Goal: Task Accomplishment & Management: Use online tool/utility

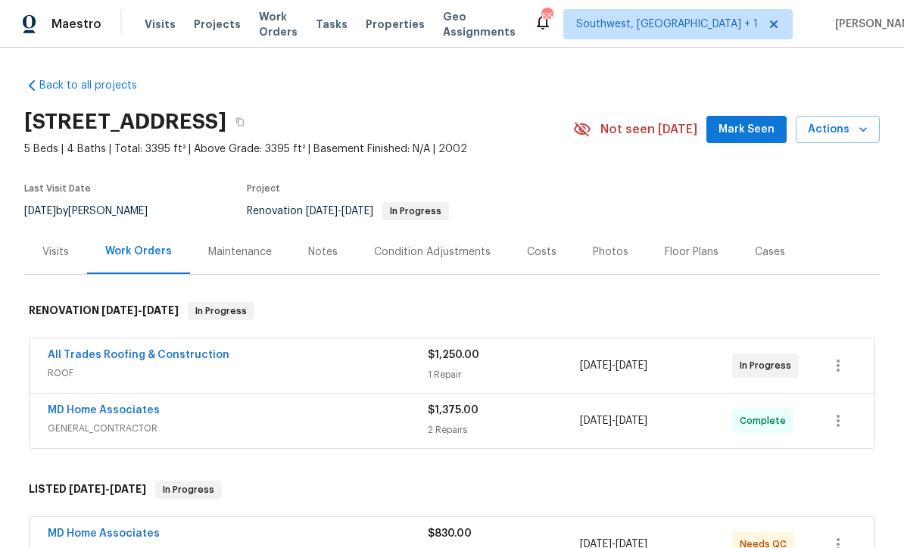
click at [214, 30] on span "Projects" at bounding box center [217, 24] width 47 height 15
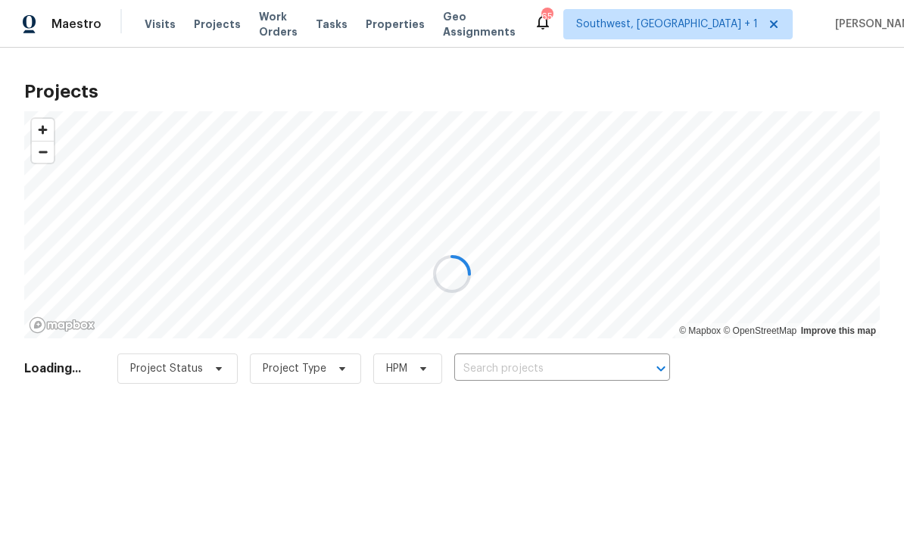
click at [591, 370] on div at bounding box center [452, 274] width 904 height 548
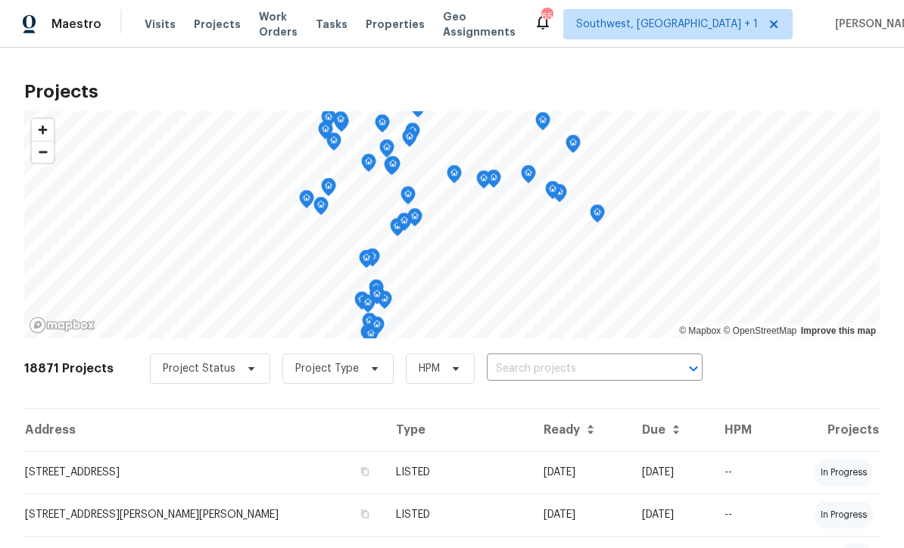
click at [573, 369] on input "text" at bounding box center [573, 368] width 173 height 23
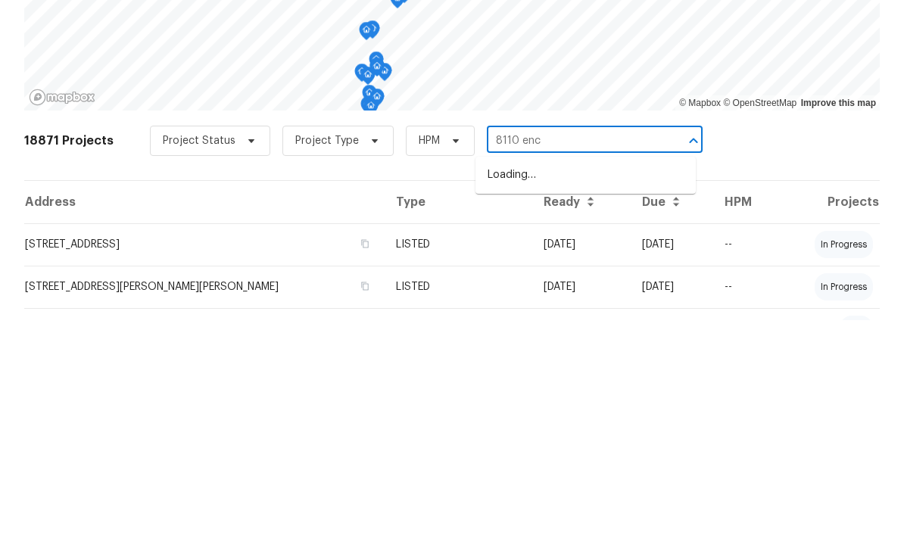
type input "8110 encl"
click at [603, 391] on li "8110 Enclave Way Unit 101, Sarasota, FL 34243" at bounding box center [585, 403] width 220 height 25
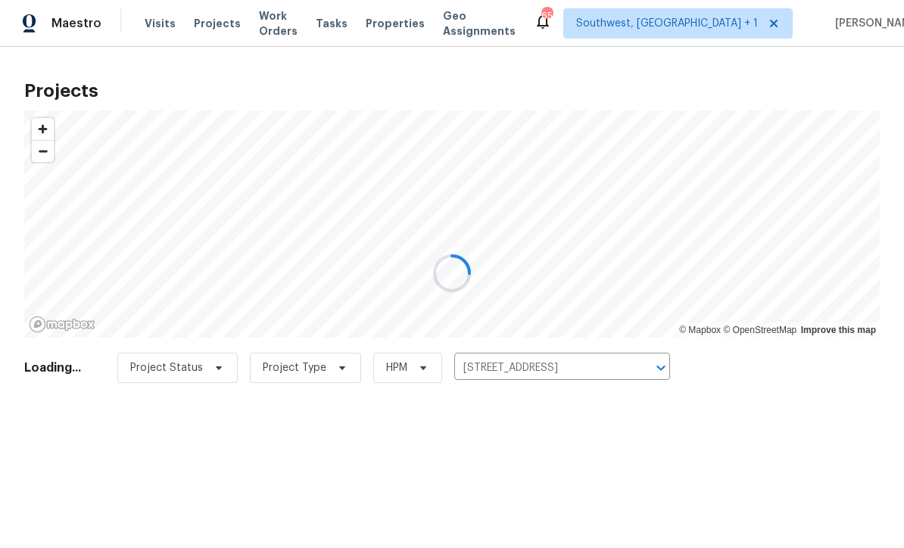
scroll to position [1, 0]
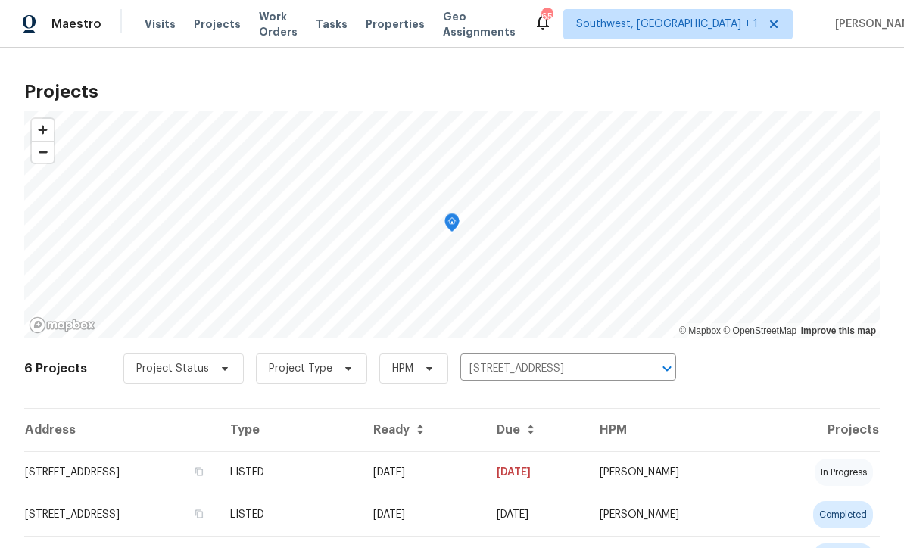
click at [485, 478] on td "08/13/25" at bounding box center [422, 472] width 123 height 42
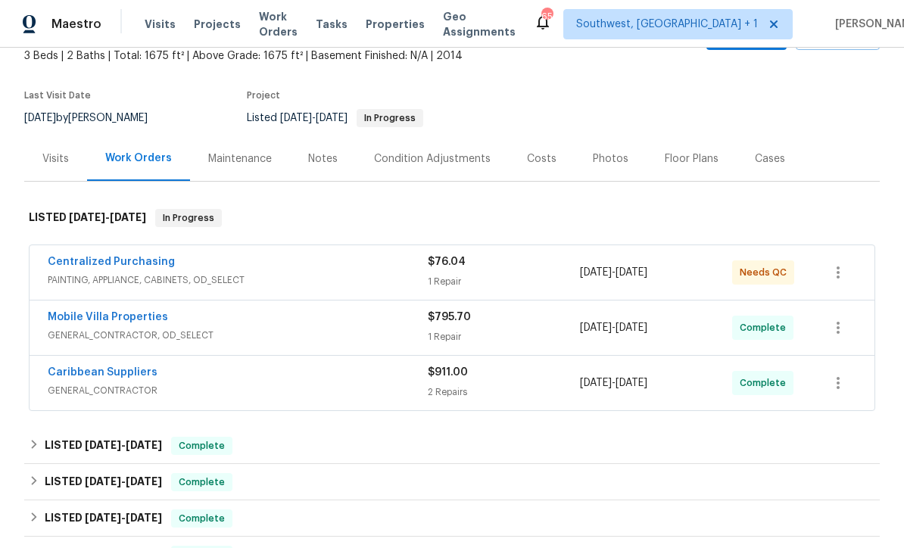
scroll to position [104, 0]
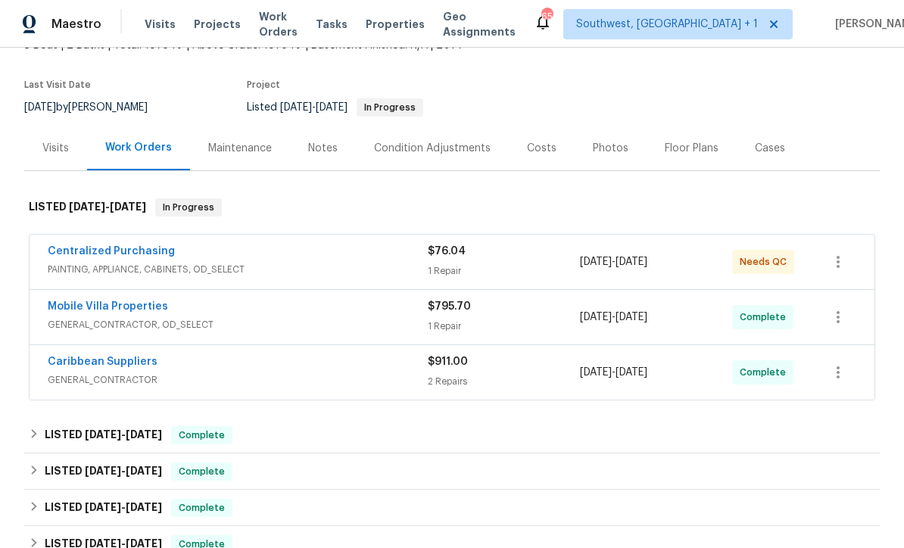
click at [70, 366] on link "Caribbean Suppliers" at bounding box center [103, 362] width 110 height 11
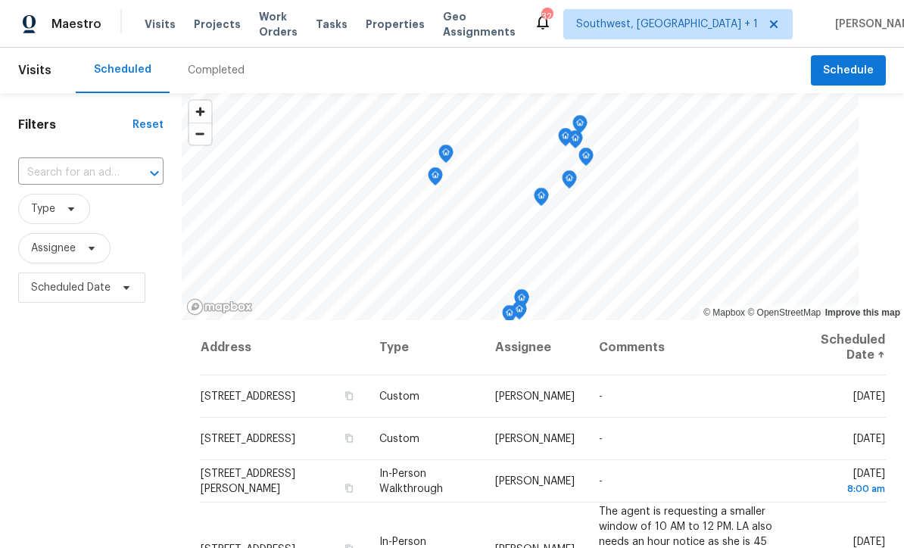
click at [53, 179] on input "text" at bounding box center [69, 172] width 103 height 23
type input "6507 st"
click at [49, 217] on li "6507 Stone River Rd Apt 310, Bradenton, FL 34203" at bounding box center [91, 207] width 147 height 25
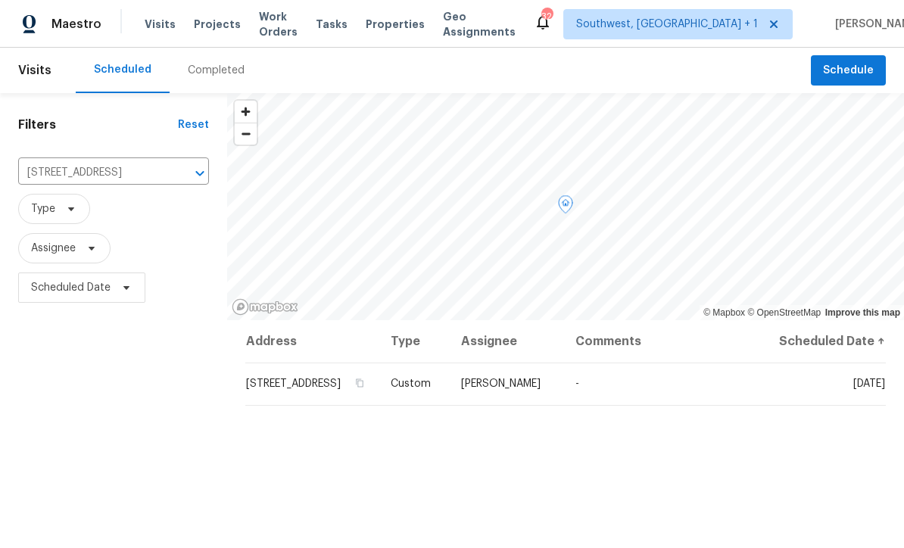
click at [0, 0] on icon at bounding box center [0, 0] width 0 height 0
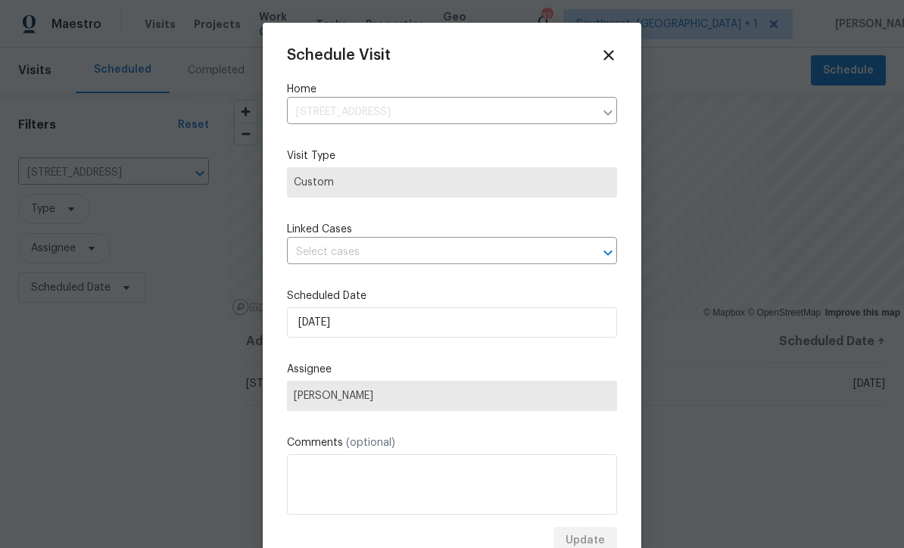
click at [391, 264] on input "text" at bounding box center [431, 252] width 288 height 23
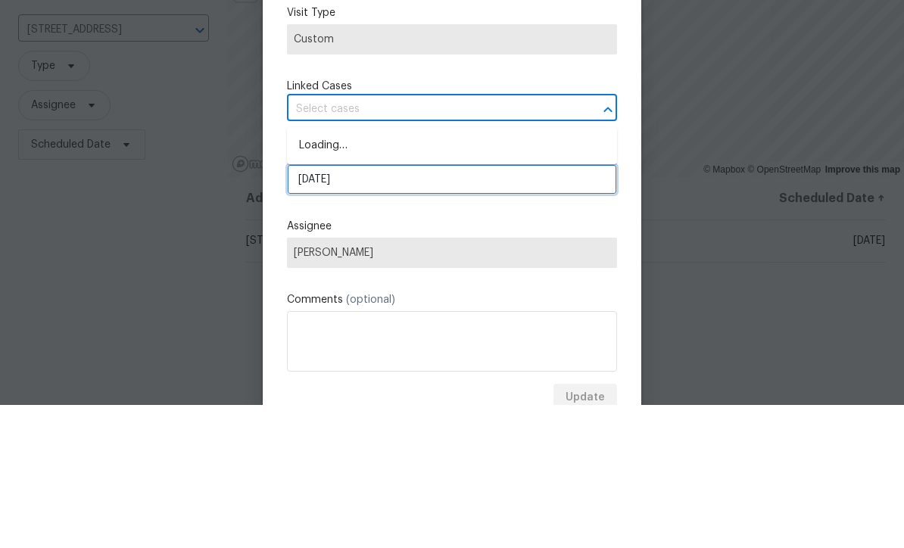
click at [421, 307] on input "9/9/2025" at bounding box center [452, 322] width 330 height 30
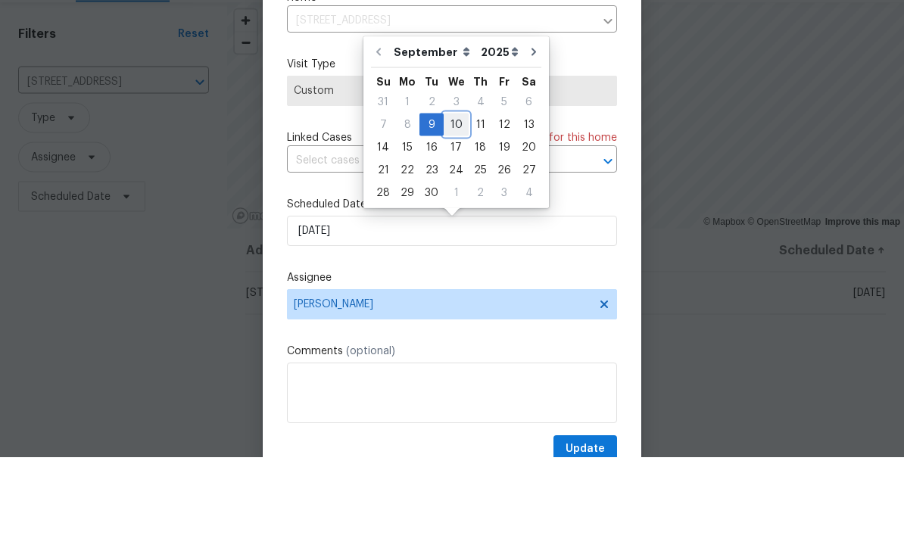
click at [455, 205] on div "10" at bounding box center [456, 215] width 25 height 21
type input "9/10/2025"
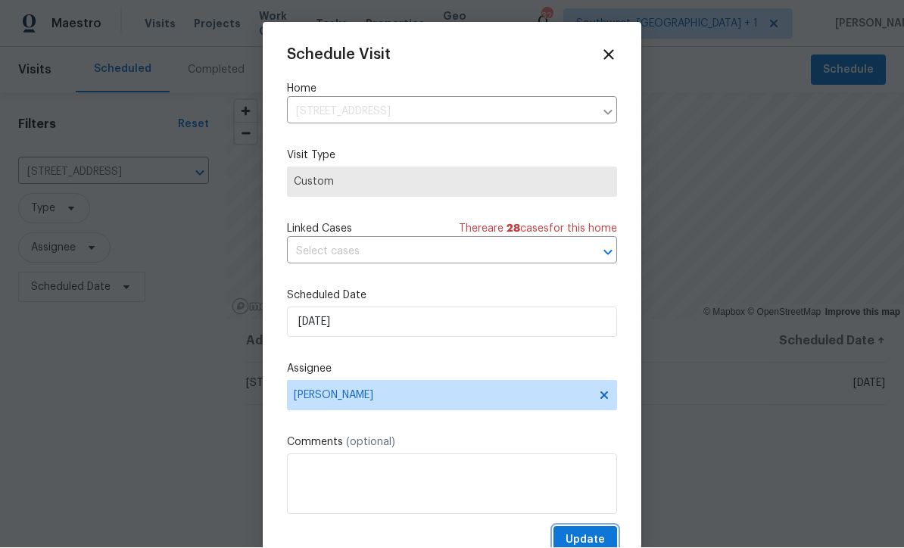
click at [594, 539] on span "Update" at bounding box center [585, 540] width 39 height 19
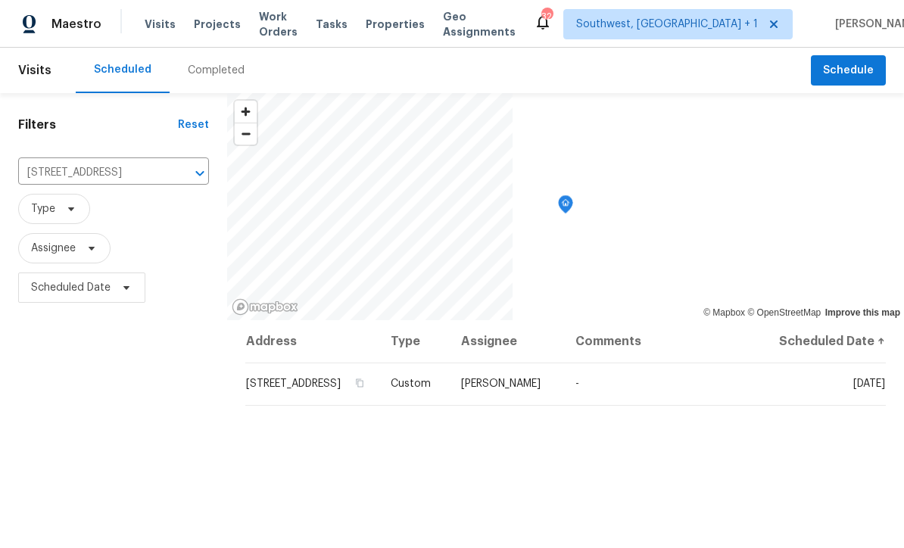
scroll to position [0, 0]
click at [203, 26] on span "Projects" at bounding box center [217, 24] width 47 height 15
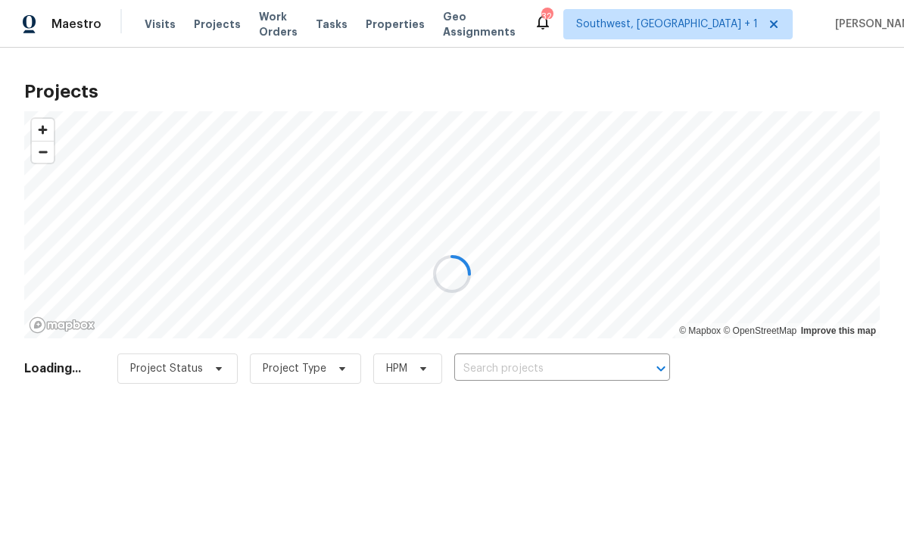
click at [536, 365] on div at bounding box center [452, 274] width 904 height 548
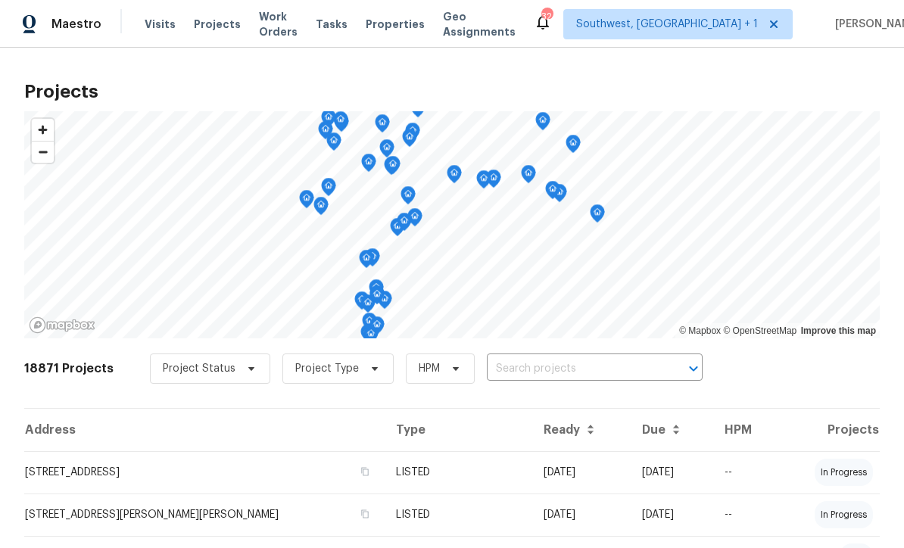
click at [546, 373] on input "text" at bounding box center [573, 368] width 173 height 23
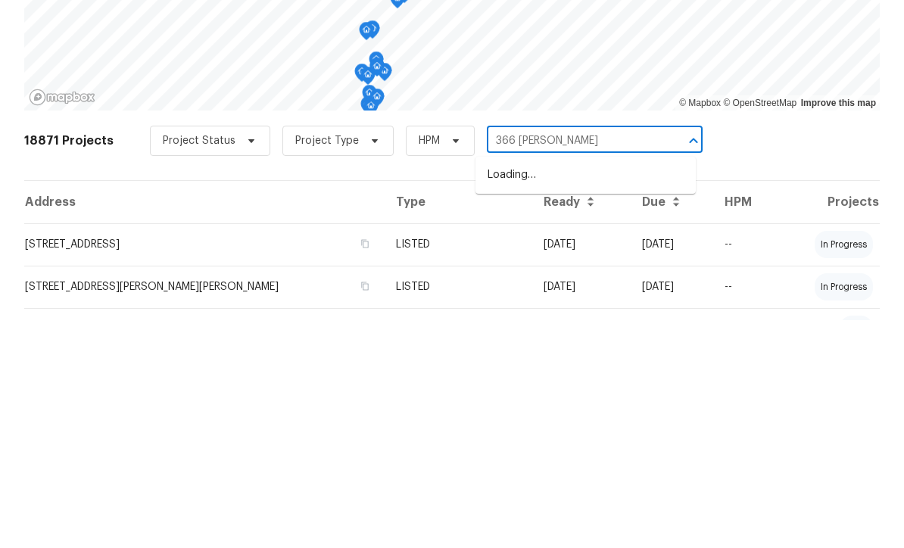
type input "366 vitor"
click at [591, 391] on li "366 Vitorio St, Punta Gorda, FL 33983" at bounding box center [585, 403] width 220 height 25
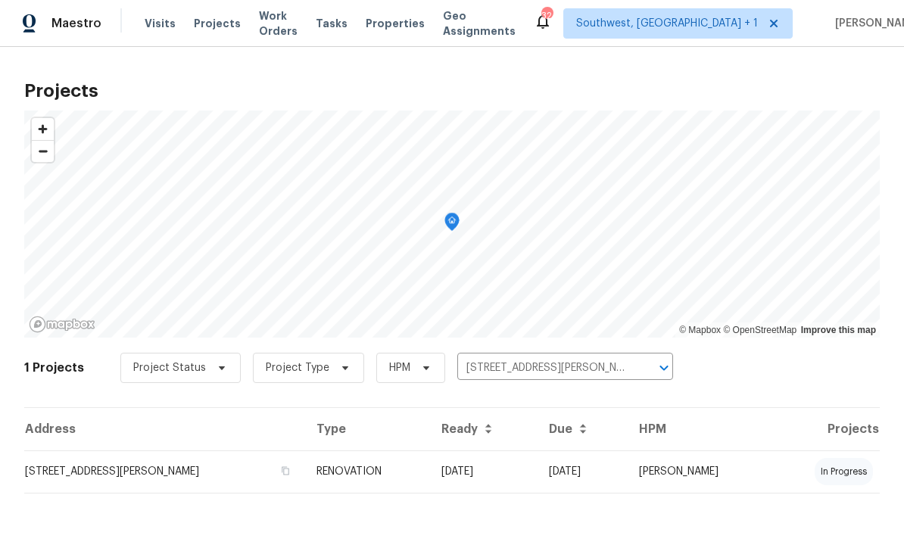
click at [487, 485] on td "09/04/25" at bounding box center [483, 472] width 108 height 42
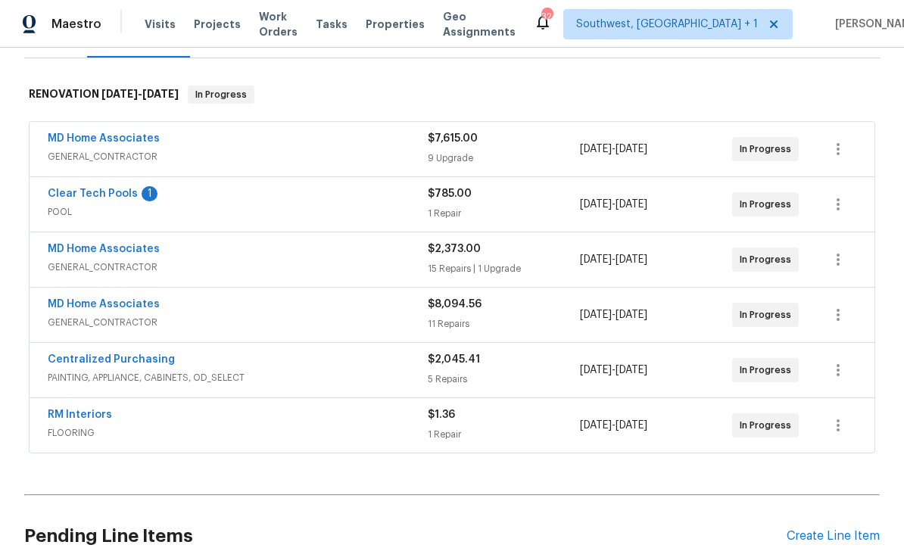
scroll to position [216, 0]
click at [65, 198] on link "Clear Tech Pools" at bounding box center [93, 194] width 90 height 11
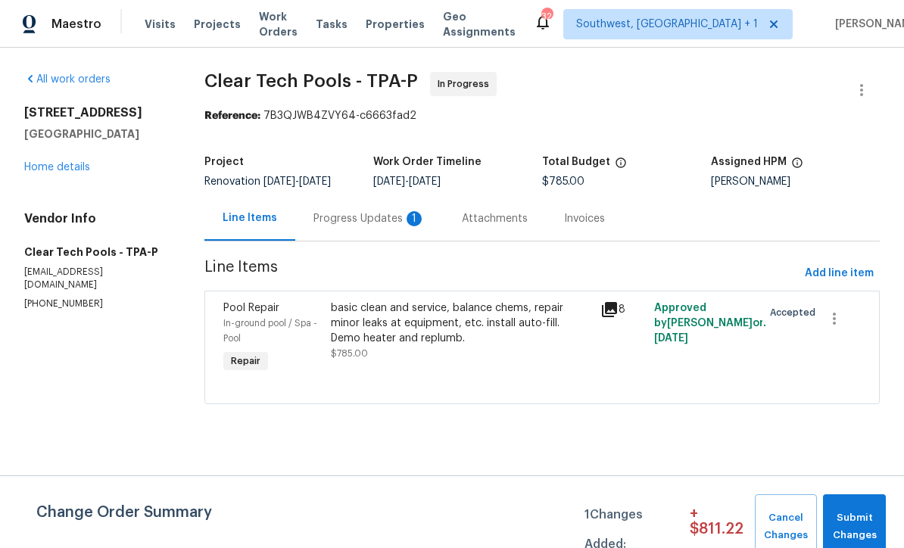
click at [335, 225] on div "Progress Updates 1" at bounding box center [369, 218] width 112 height 15
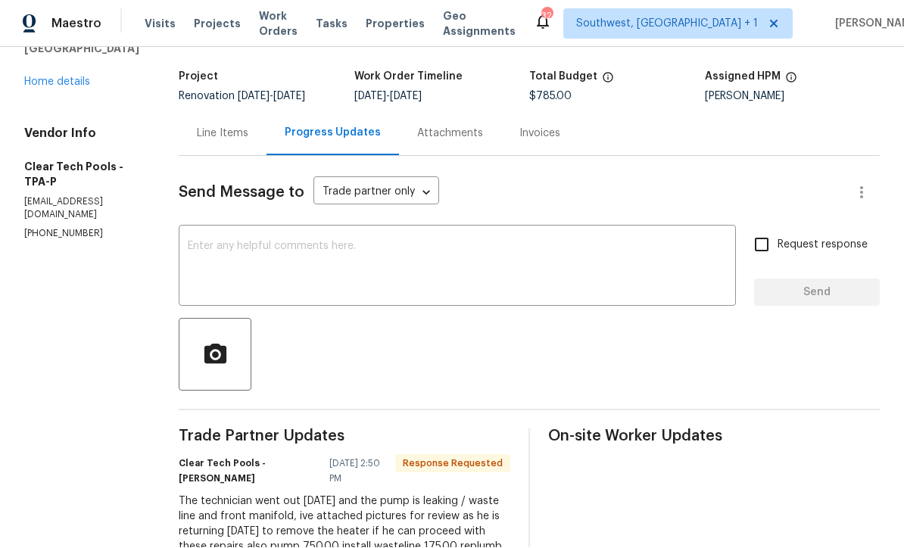
scroll to position [32, 0]
click at [223, 242] on textarea at bounding box center [457, 268] width 539 height 53
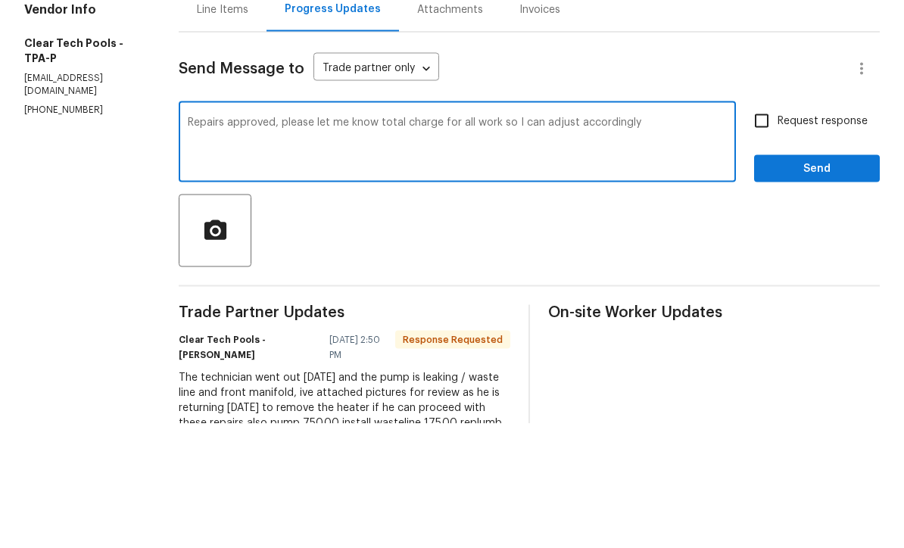
type textarea "Repairs approved, please let me know total charge for all work so I can adjust …"
click at [765, 229] on input "Request response" at bounding box center [762, 245] width 32 height 32
checkbox input "true"
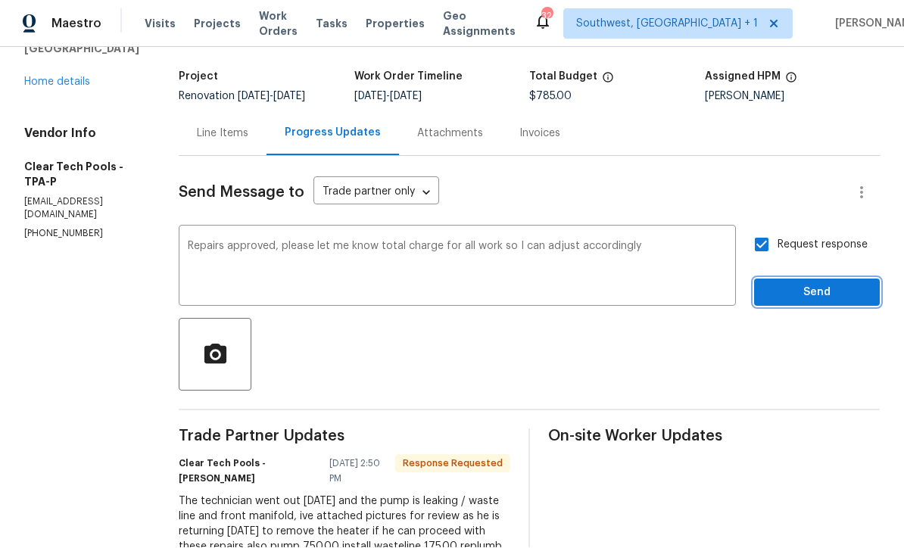
click at [818, 284] on span "Send" at bounding box center [816, 293] width 101 height 19
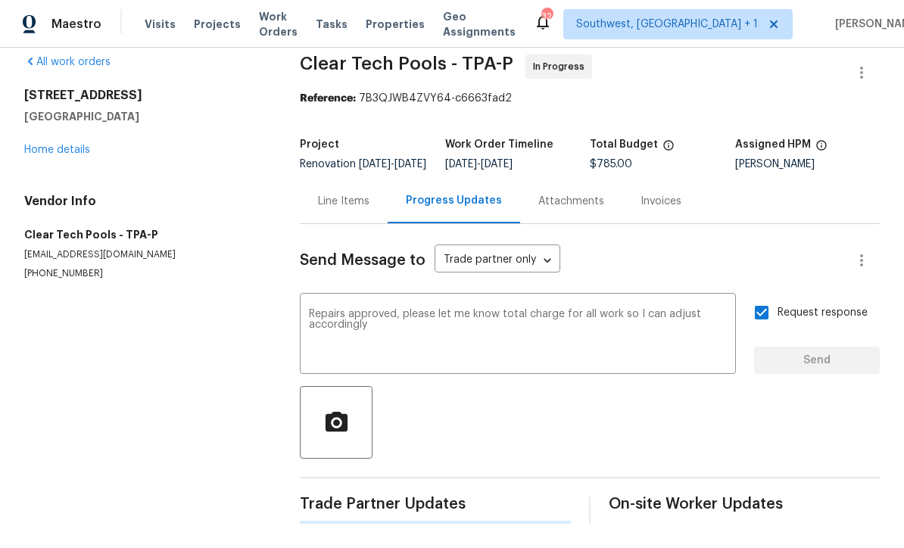
scroll to position [0, 0]
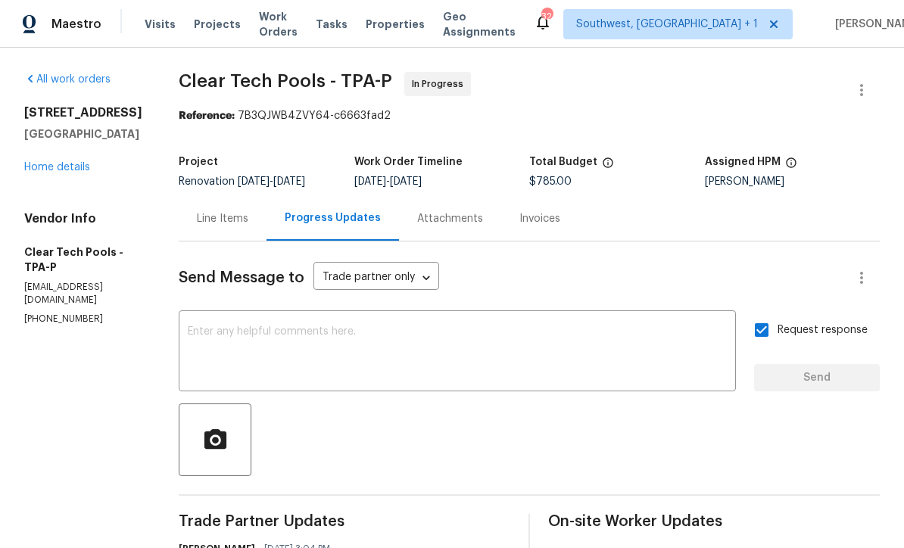
click at [712, 48] on div "All work orders 366 Vitorio St Punta Gorda, FL 33983 Home details Vendor Info C…" at bounding box center [452, 402] width 904 height 709
click at [55, 162] on link "Home details" at bounding box center [57, 167] width 66 height 11
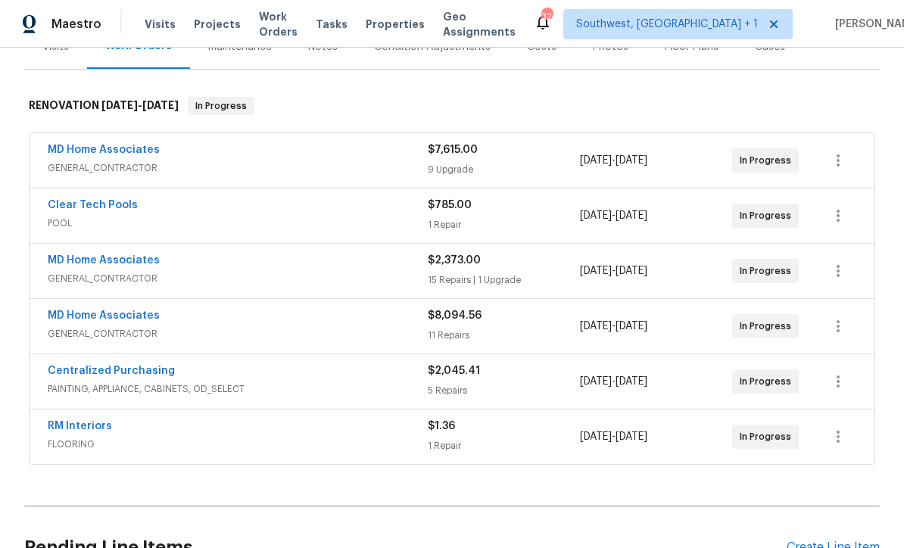
scroll to position [206, 0]
click at [67, 420] on link "RM Interiors" at bounding box center [80, 425] width 64 height 11
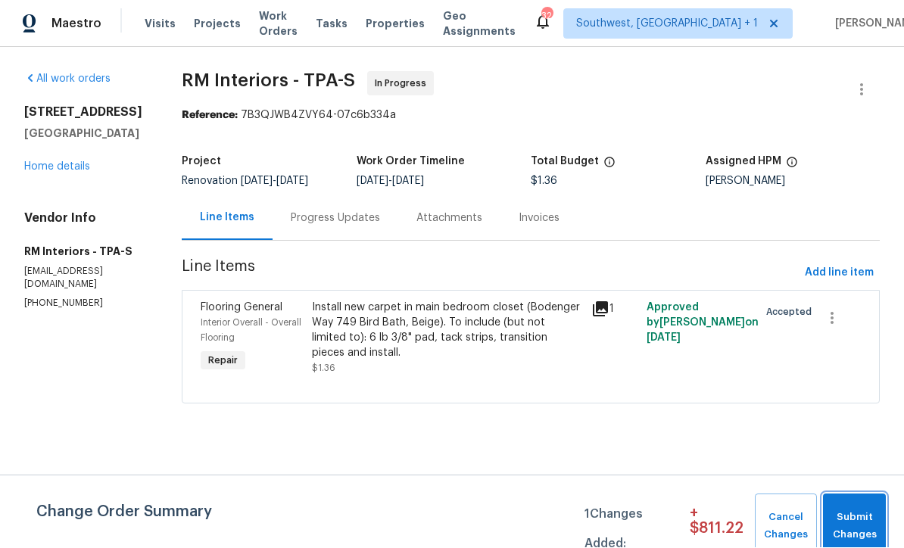
click at [855, 520] on span "Submit Changes" at bounding box center [855, 527] width 48 height 35
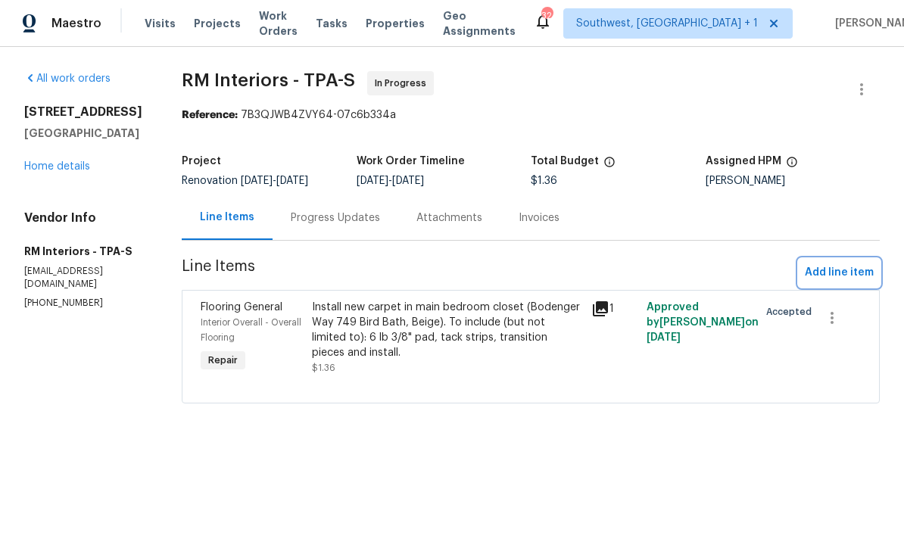
click at [844, 274] on span "Add line item" at bounding box center [839, 273] width 69 height 19
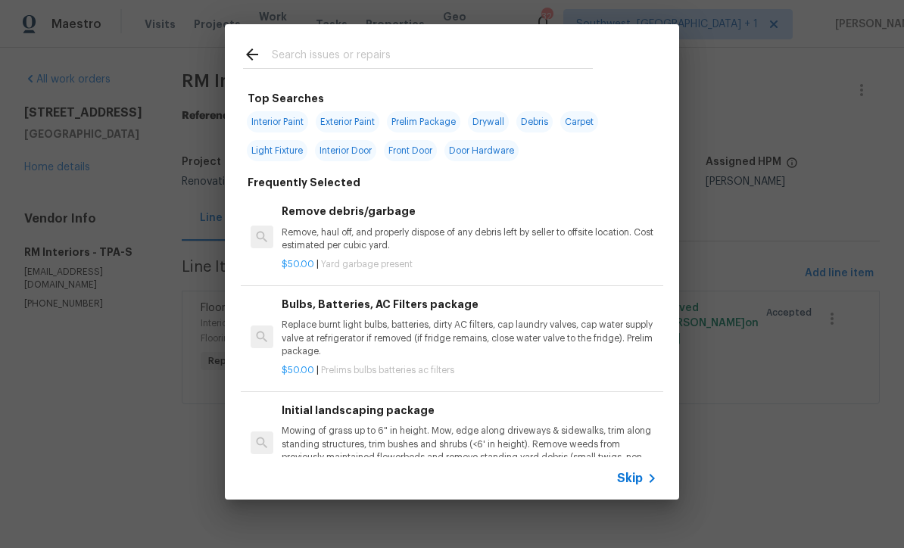
click at [636, 478] on span "Skip" at bounding box center [630, 478] width 26 height 15
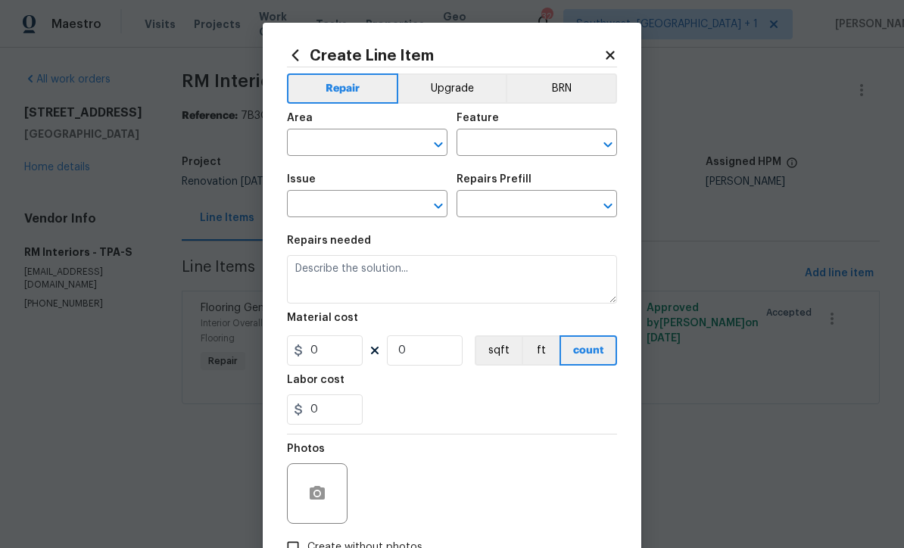
click at [363, 148] on input "text" at bounding box center [346, 143] width 118 height 23
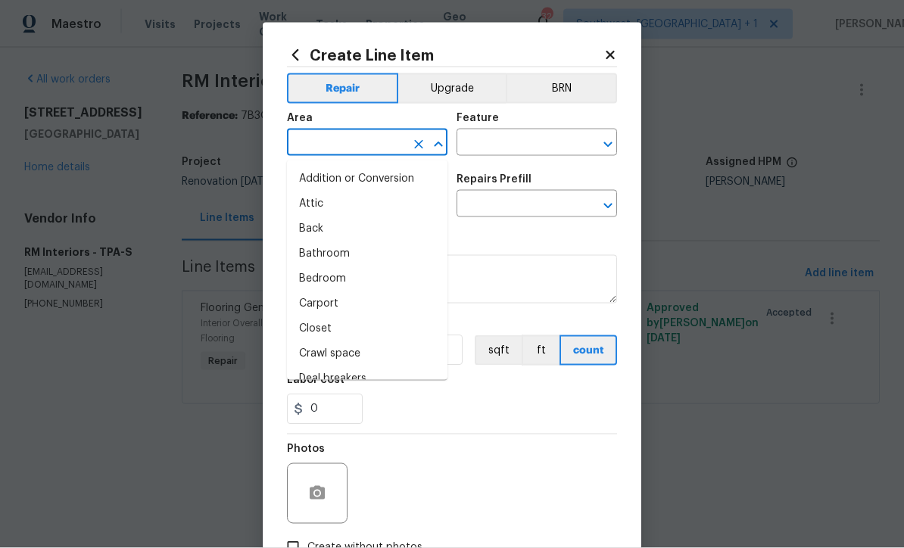
click at [485, 95] on button "Upgrade" at bounding box center [452, 88] width 108 height 30
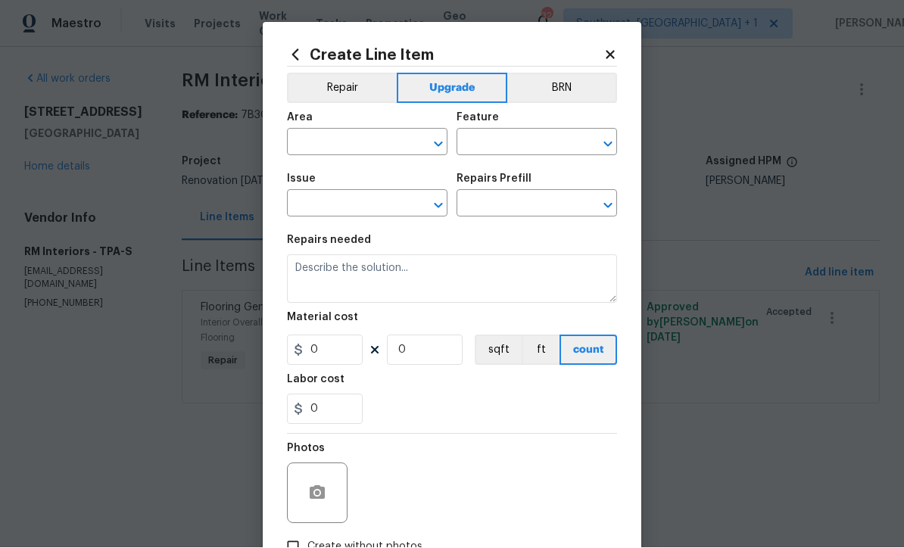
click at [354, 150] on input "text" at bounding box center [346, 143] width 118 height 23
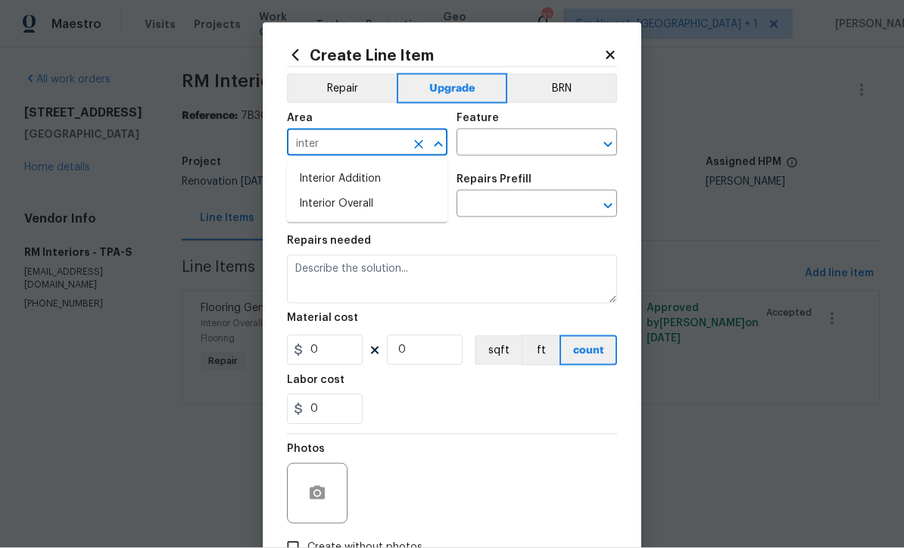
click at [384, 213] on li "Interior Overall" at bounding box center [367, 204] width 161 height 25
type input "Interior Overall"
click at [491, 152] on input "text" at bounding box center [516, 143] width 118 height 23
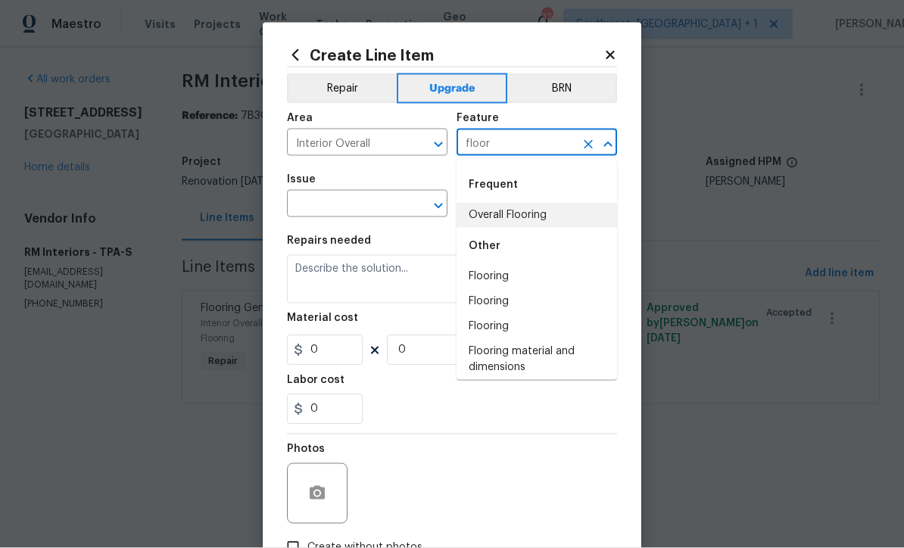
click at [536, 213] on li "Overall Flooring" at bounding box center [537, 215] width 161 height 25
type input "Overall Flooring"
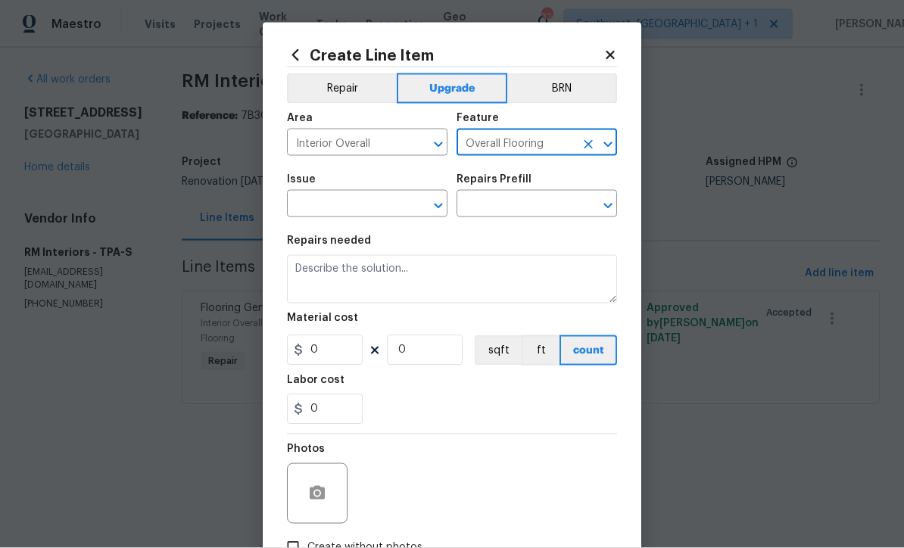
click at [307, 204] on input "text" at bounding box center [346, 205] width 118 height 23
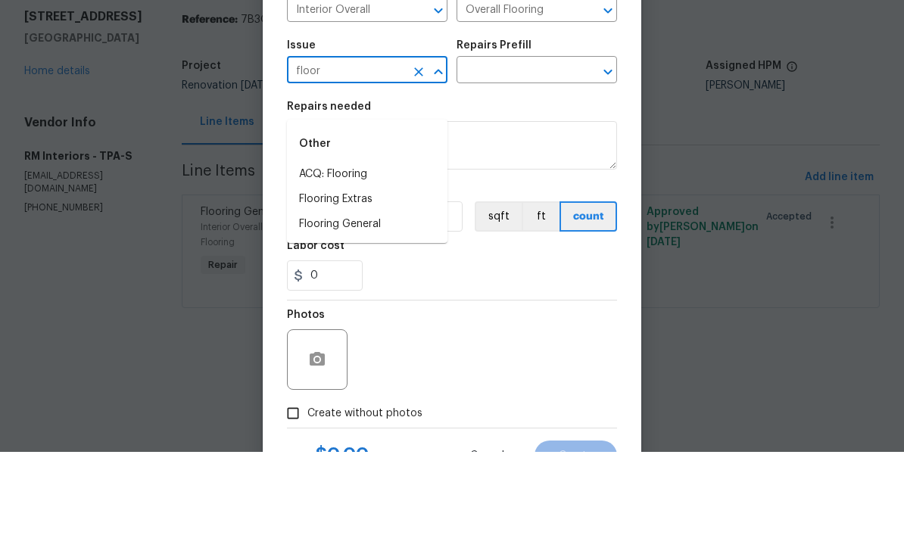
scroll to position [39, 0]
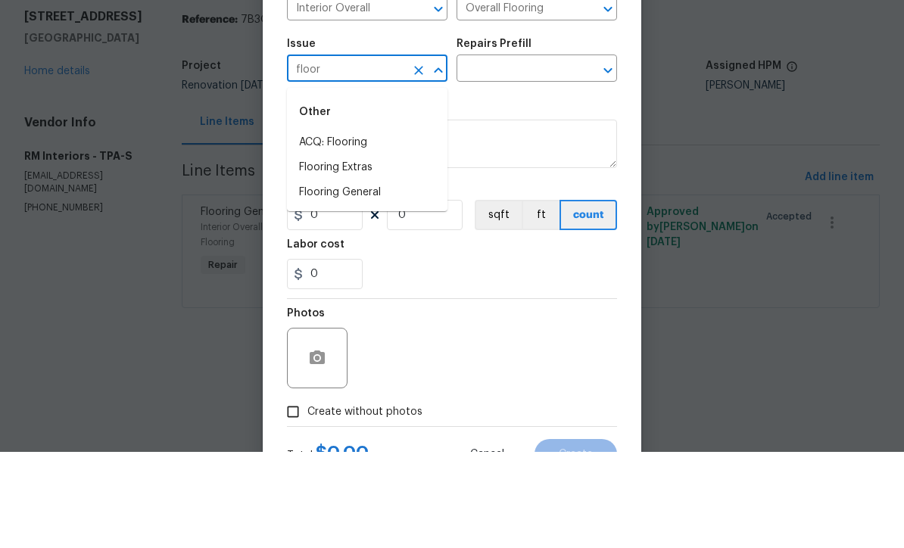
click at [313, 251] on li "Flooring Extras" at bounding box center [367, 263] width 161 height 25
type input "Flooring Extras"
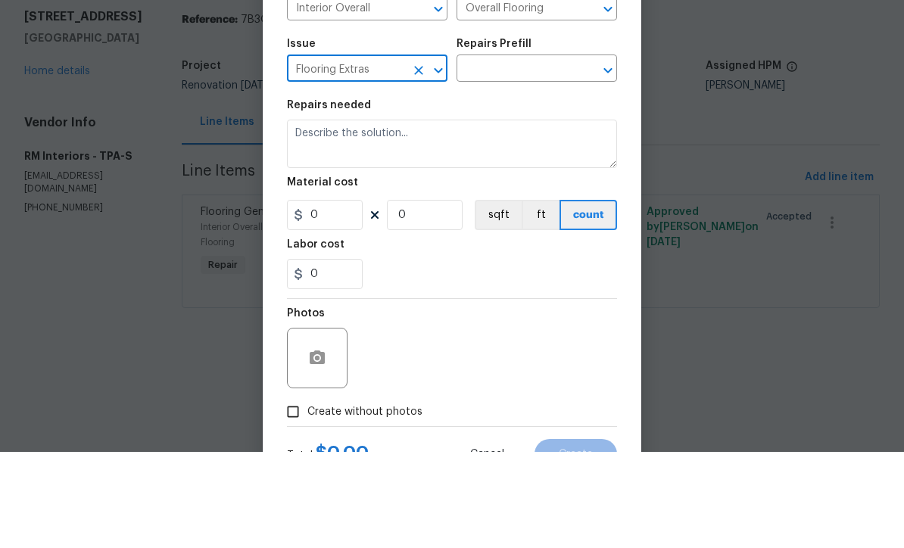
click at [423, 159] on icon "Clear" at bounding box center [418, 166] width 15 height 15
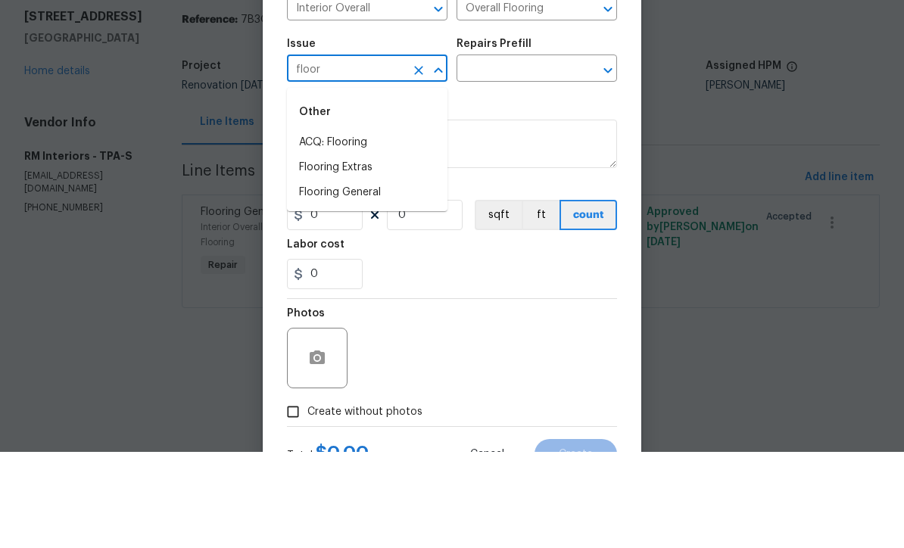
click at [312, 276] on li "Flooring General" at bounding box center [367, 288] width 161 height 25
type input "Flooring General"
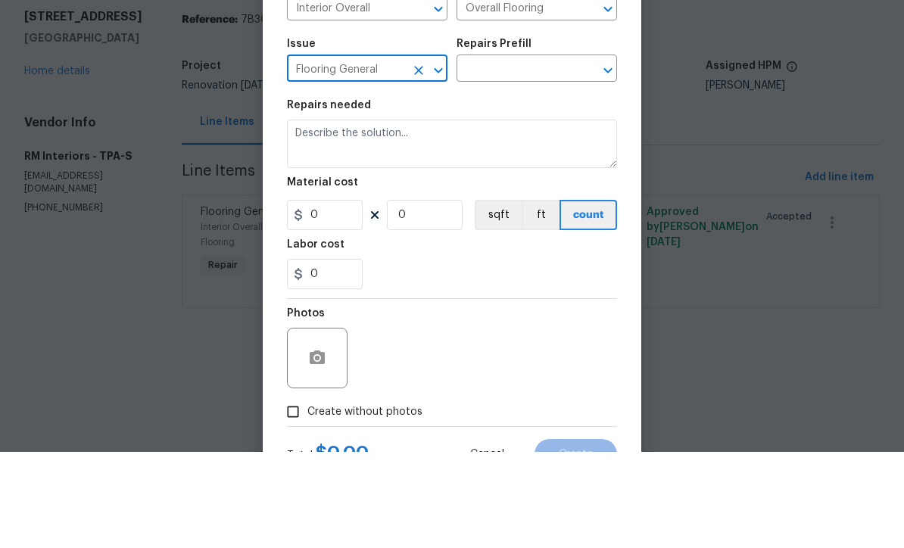
click at [556, 154] on input "text" at bounding box center [516, 165] width 118 height 23
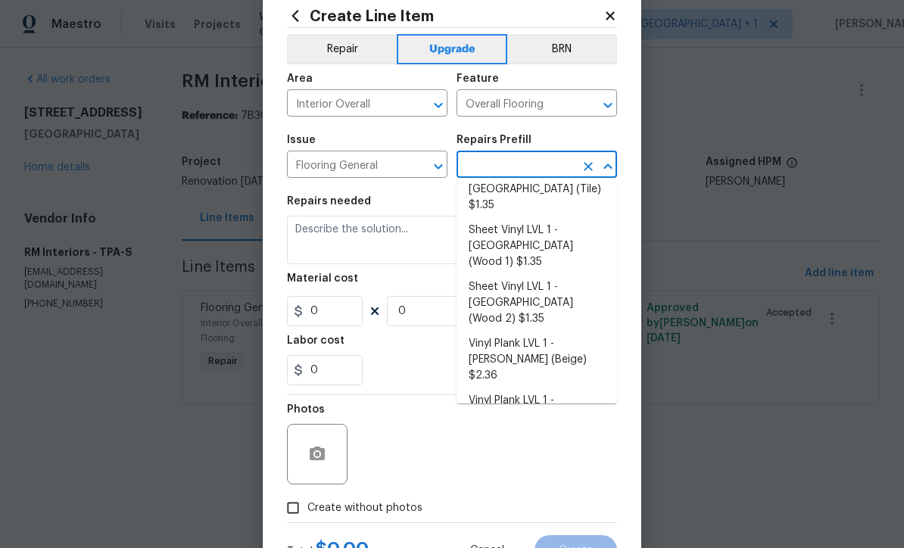
scroll to position [223, 0]
click at [544, 447] on li "Vinyl Plank LVL 2 - Best Door 4.5 (Beige) $3.65" at bounding box center [537, 467] width 161 height 41
type input "Vinyl Plank LVL 2 - Best Door 4.5 (Beige) $3.65"
type textarea "Install LVP (Best Door 4.5 220 Sweeper Beige) Includes transitions, glue and as…"
type input "1"
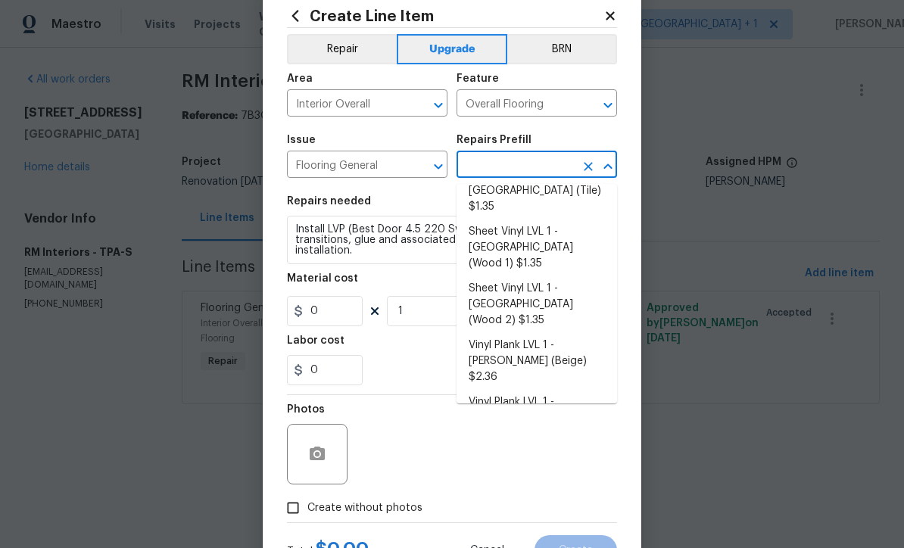
type input "Vinyl Plank LVL 2 - Best Door 4.5 (Beige) $3.65"
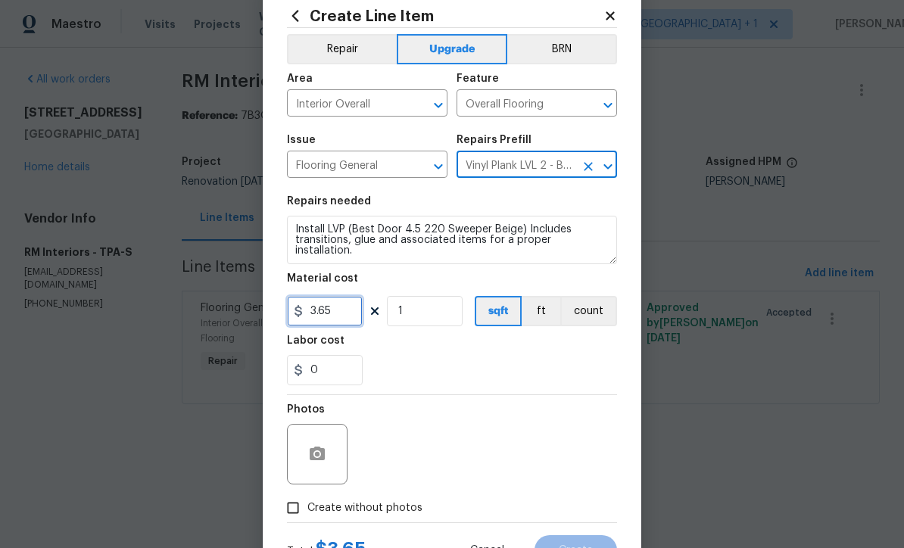
click at [350, 316] on input "3.65" at bounding box center [325, 311] width 76 height 30
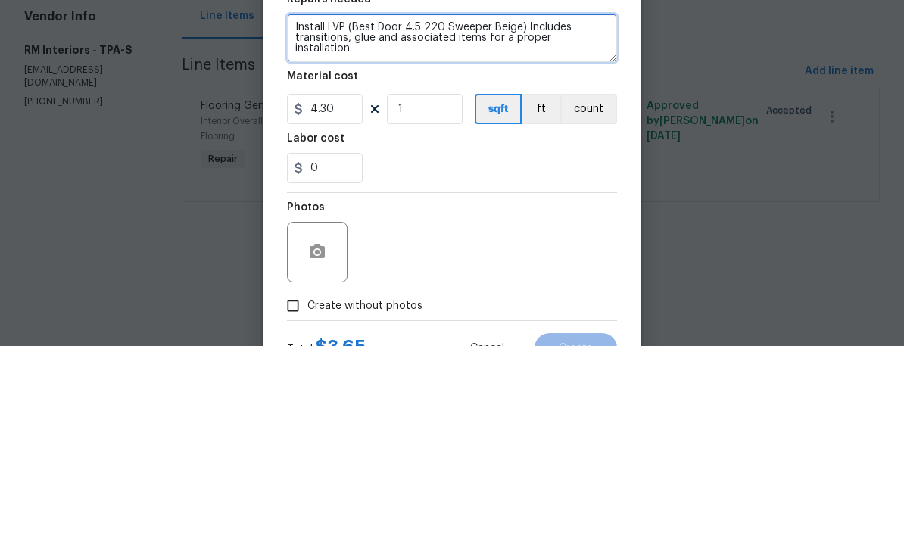
click at [326, 216] on textarea "Install LVP (Best Door 4.5 220 Sweeper Beige) Includes transitions, glue and as…" at bounding box center [452, 240] width 330 height 48
type input "4.3"
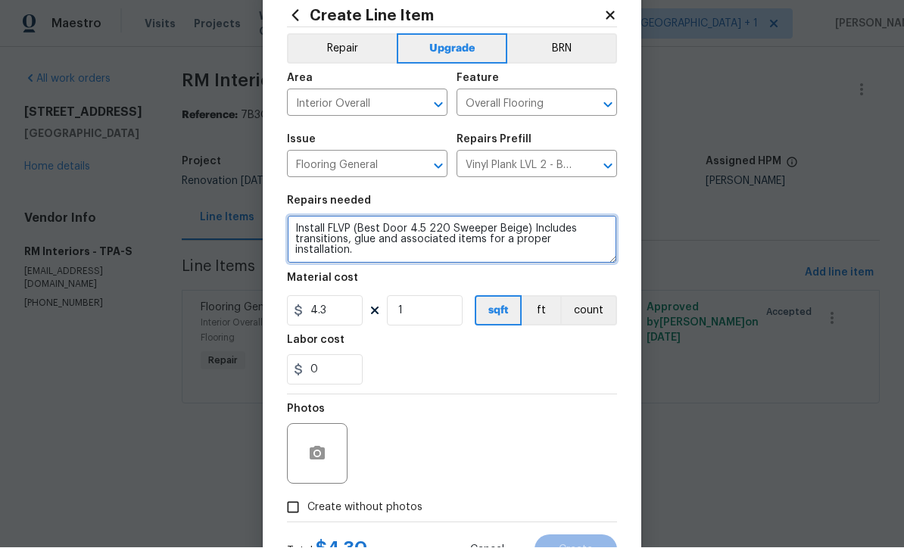
click at [291, 228] on textarea "Install FLVP (Best Door 4.5 220 Sweeper Beige) Includes transitions, glue and a…" at bounding box center [452, 240] width 330 height 48
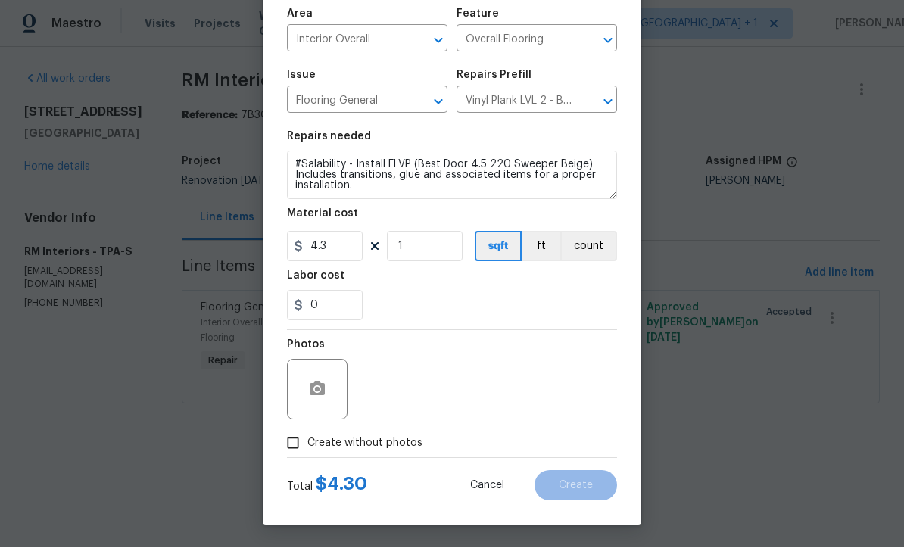
scroll to position [107, 0]
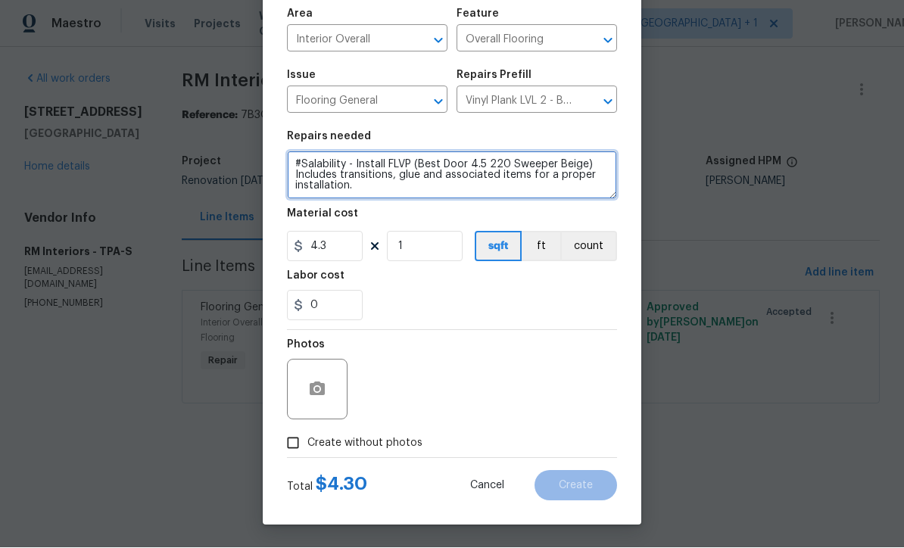
type textarea "#Salability - Install FLVP (Best Door 4.5 220 Sweeper Beige) Includes transitio…"
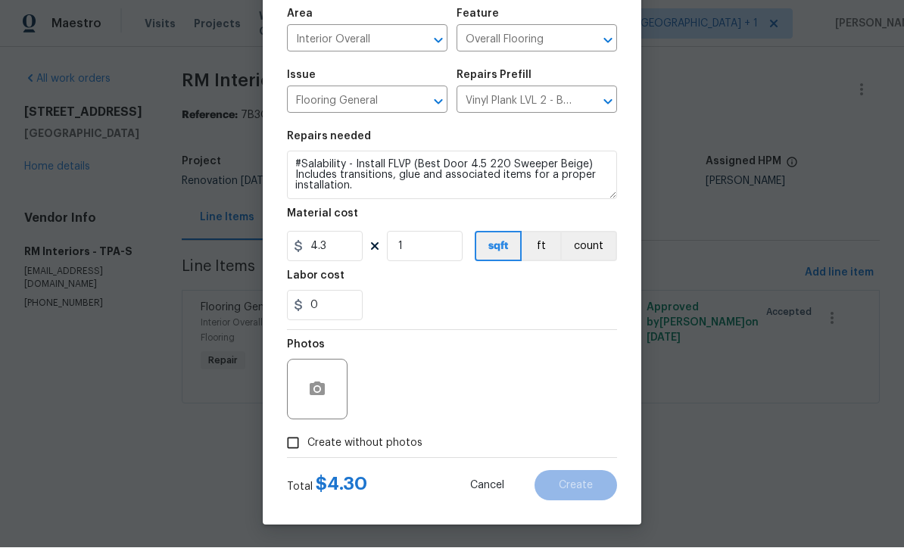
click at [286, 443] on input "Create without photos" at bounding box center [293, 443] width 29 height 29
checkbox input "true"
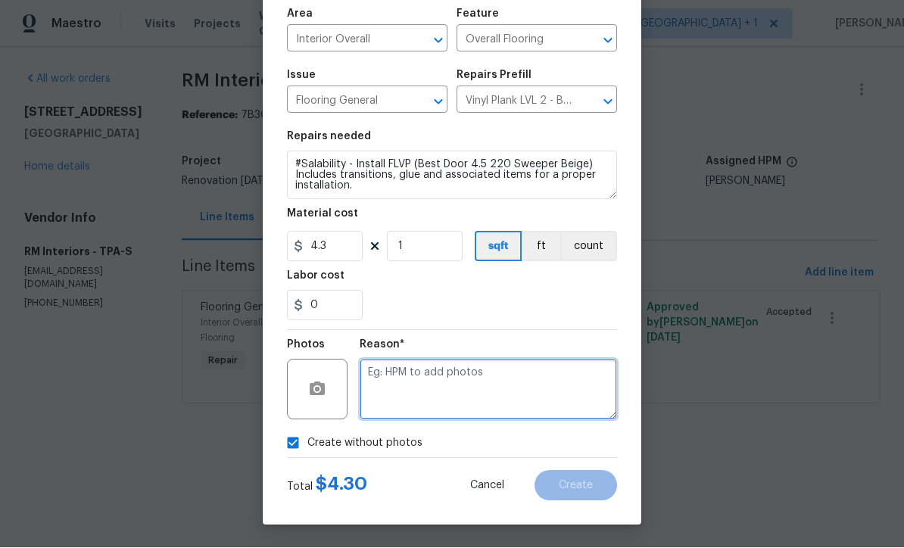
click at [495, 376] on textarea at bounding box center [488, 390] width 257 height 61
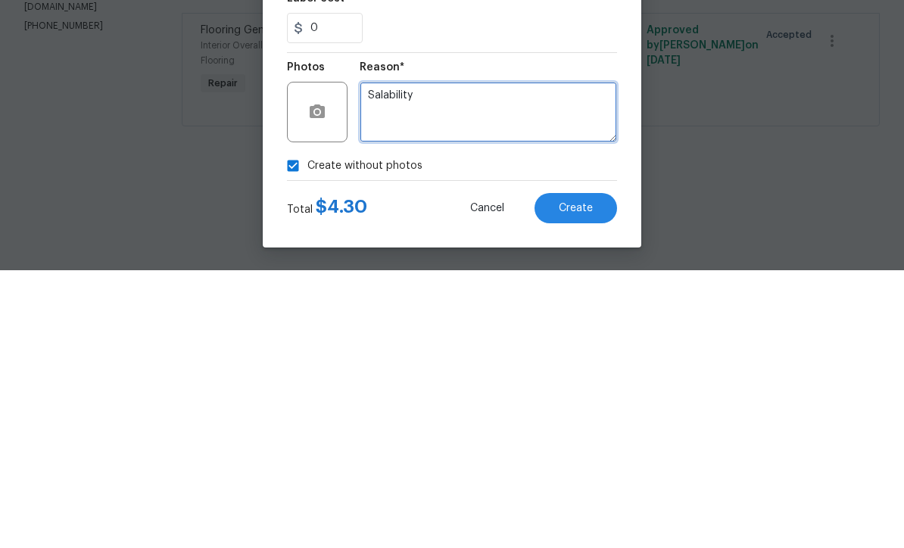
type textarea "Salability"
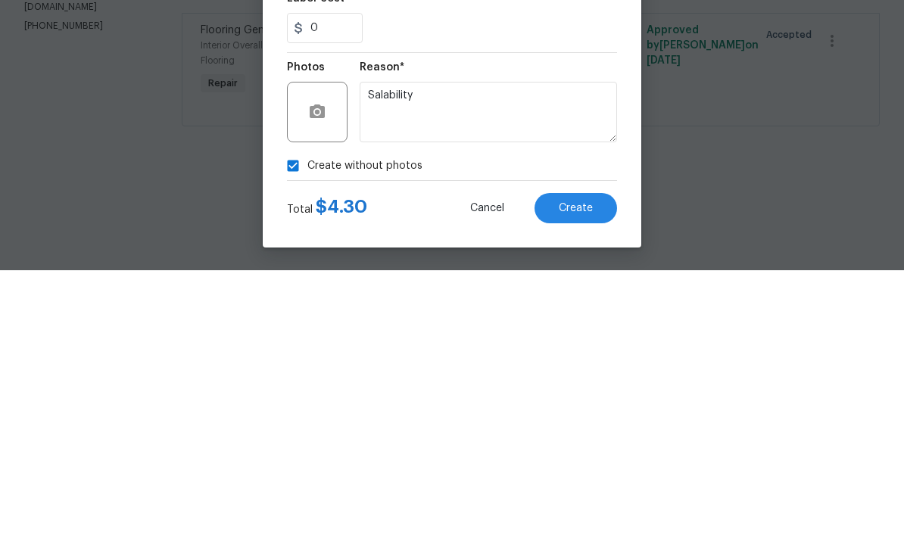
click at [583, 481] on span "Create" at bounding box center [576, 486] width 34 height 11
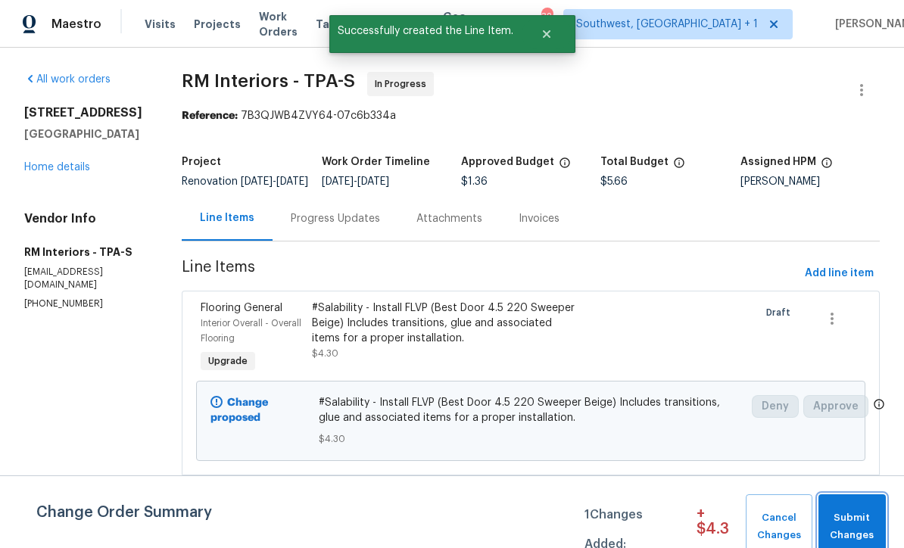
click at [862, 516] on span "Submit Changes" at bounding box center [852, 527] width 52 height 35
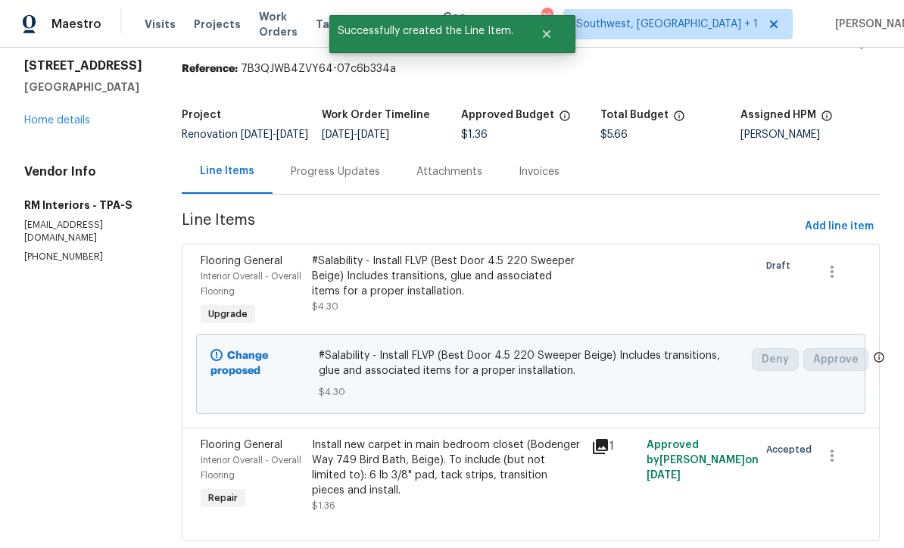
scroll to position [46, 0]
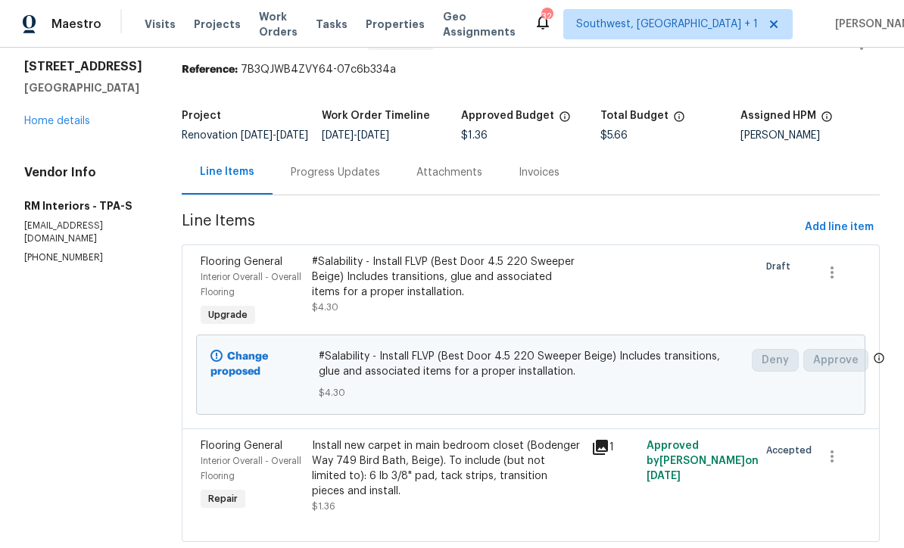
click at [474, 479] on div "Install new carpet in main bedroom closet (Bodenger Way 749 Bird Bath, Beige). …" at bounding box center [447, 468] width 270 height 61
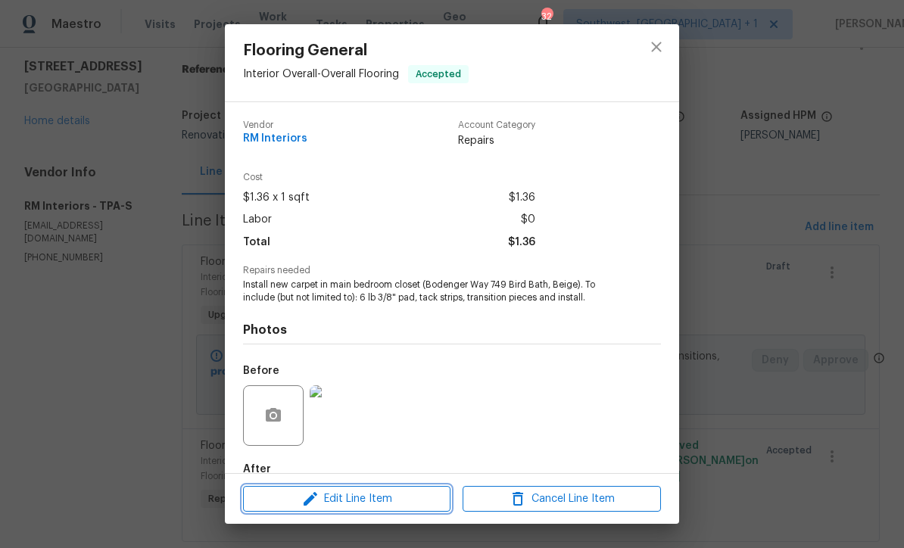
click at [385, 506] on span "Edit Line Item" at bounding box center [347, 499] width 198 height 19
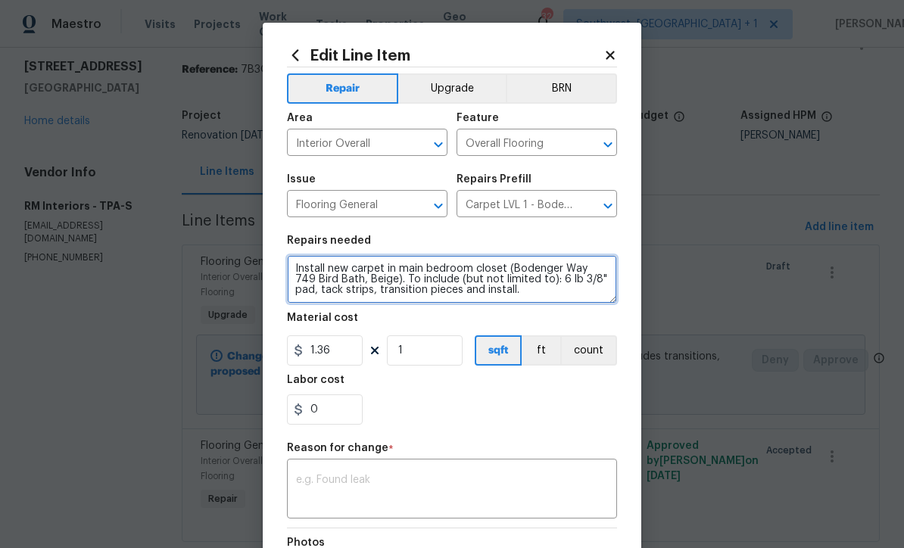
click at [500, 267] on textarea "Install new carpet in main bedroom closet (Bodenger Way 749 Bird Bath, Beige). …" at bounding box center [452, 279] width 330 height 48
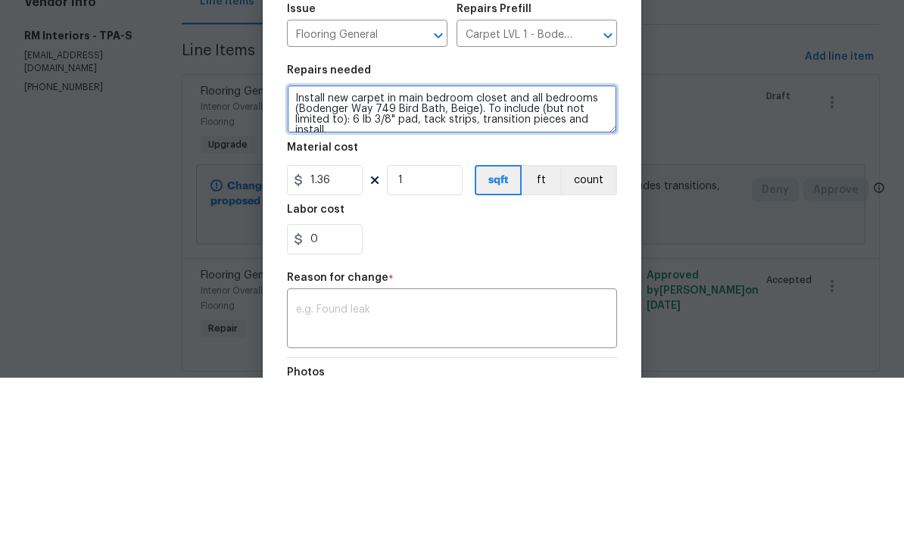
click at [465, 255] on textarea "Install new carpet in main bedroom closet and all bedrooms (Bodenger Way 749 Bi…" at bounding box center [452, 279] width 330 height 48
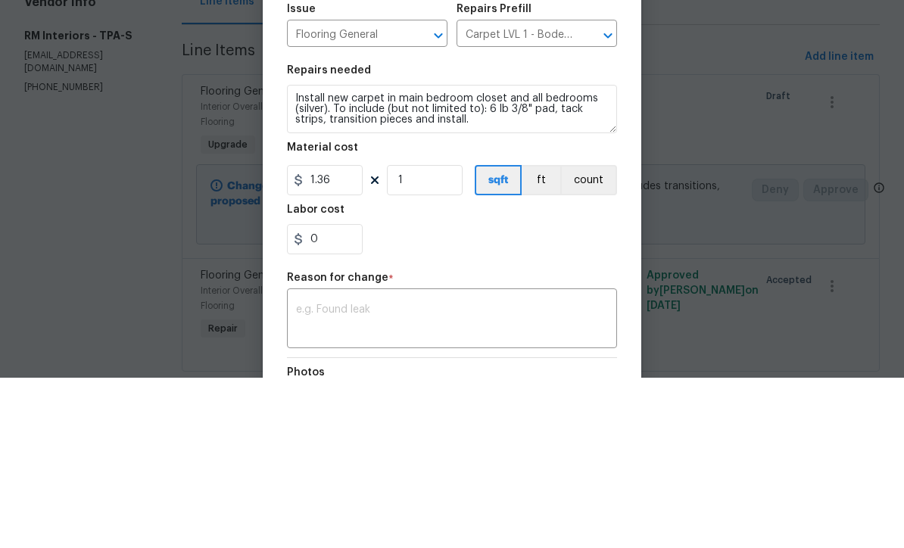
scroll to position [50, 0]
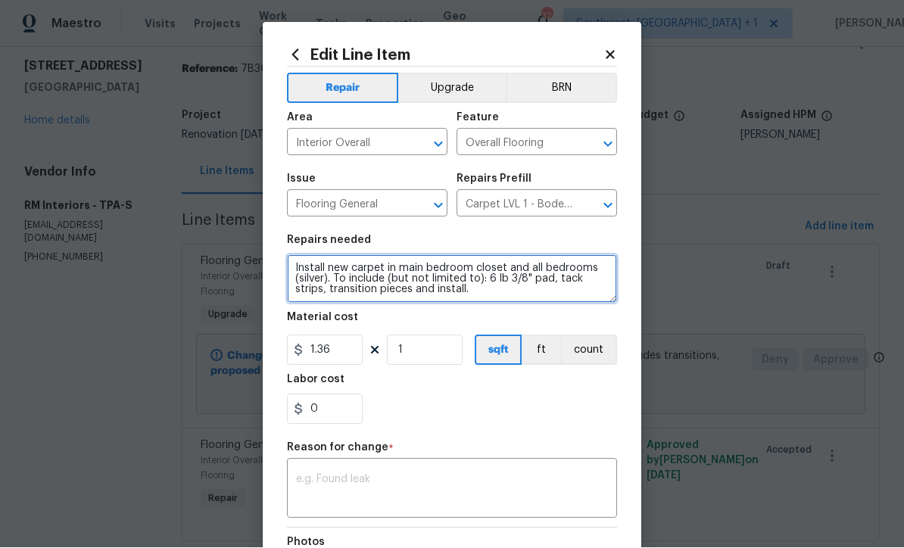
click at [554, 297] on textarea "Install new carpet in main bedroom closet and all bedrooms (silver). To include…" at bounding box center [452, 279] width 330 height 48
type textarea "Install new carpet in main bedroom closet and all bedrooms (silver). To include…"
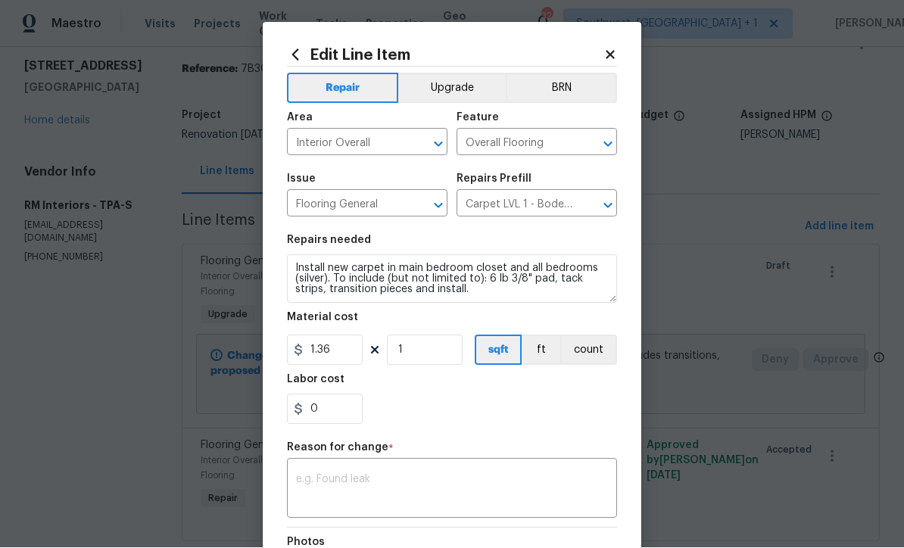
click at [531, 416] on div "0" at bounding box center [452, 409] width 330 height 30
click at [485, 471] on div "x ​" at bounding box center [452, 491] width 330 height 56
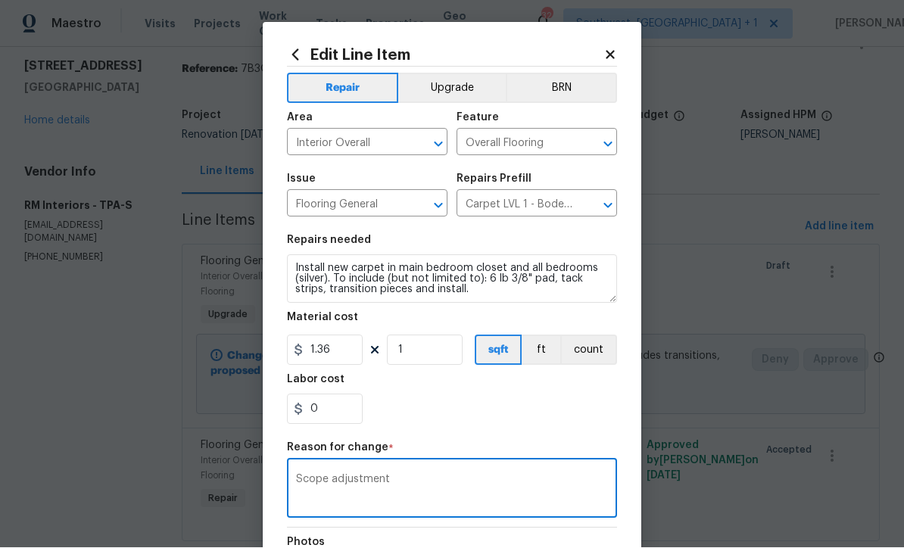
type textarea "Scope adjustment"
click at [473, 87] on button "Upgrade" at bounding box center [452, 88] width 108 height 30
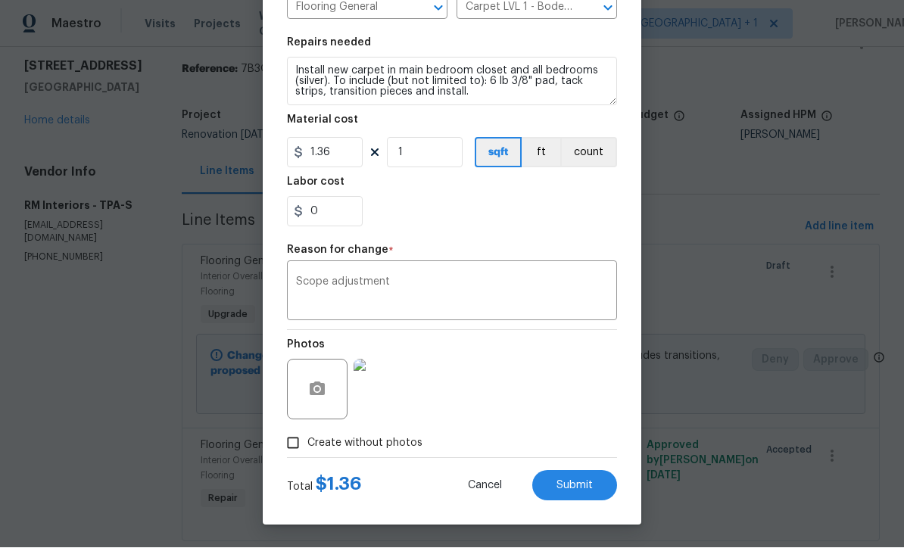
scroll to position [201, 0]
click at [587, 486] on span "Submit" at bounding box center [574, 486] width 36 height 11
type textarea "Install new carpet in main bedroom closet (Bodenger Way 749 Bird Bath, Beige). …"
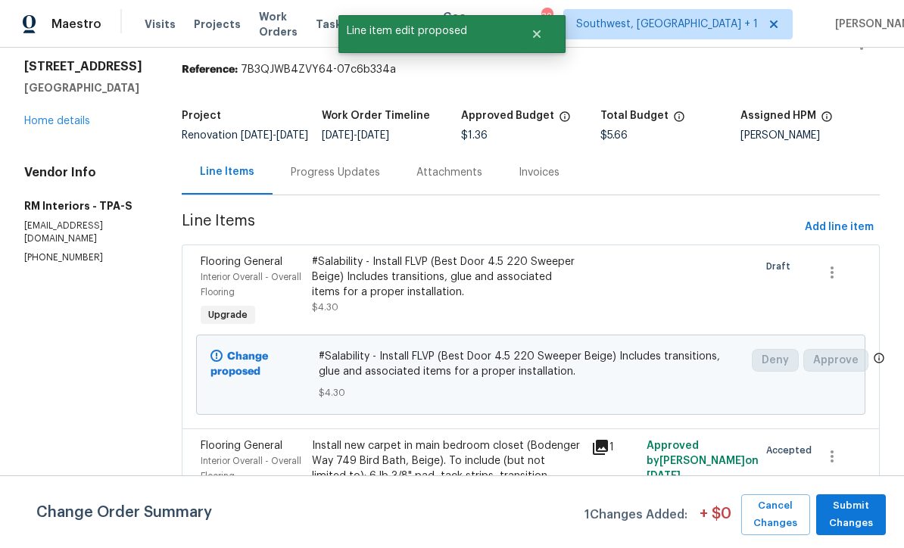
scroll to position [0, 0]
click at [863, 508] on span "Submit Changes" at bounding box center [851, 514] width 55 height 35
